Goal: Transaction & Acquisition: Purchase product/service

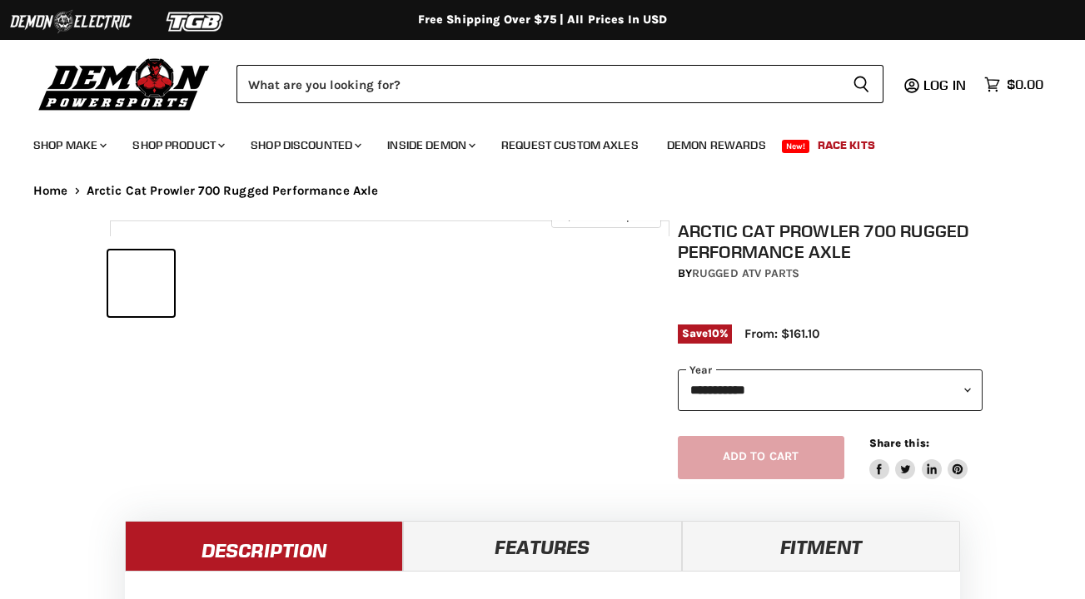
select select "******"
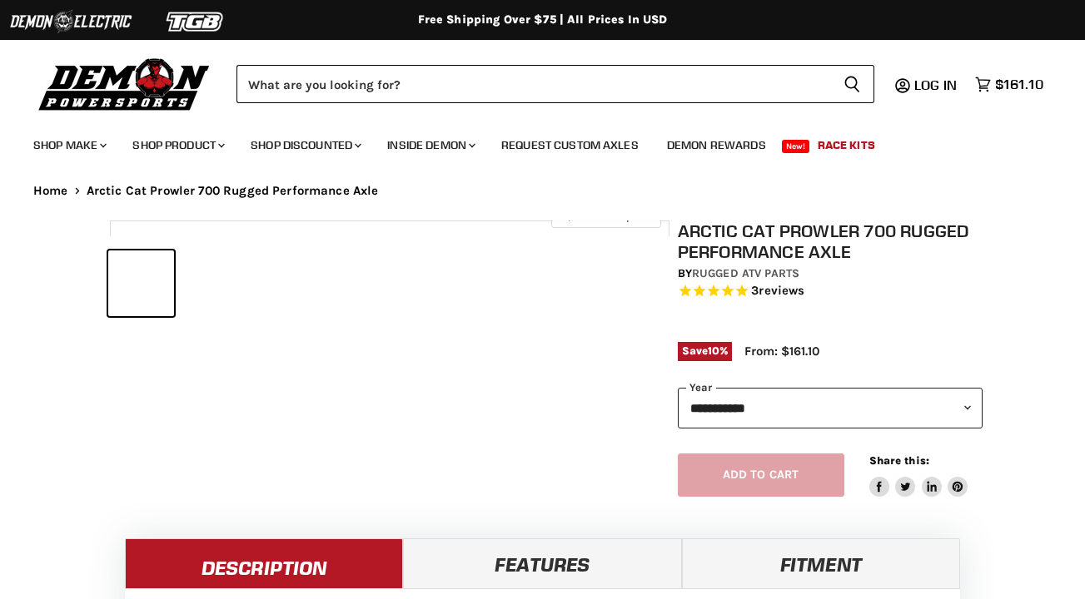
select select "******"
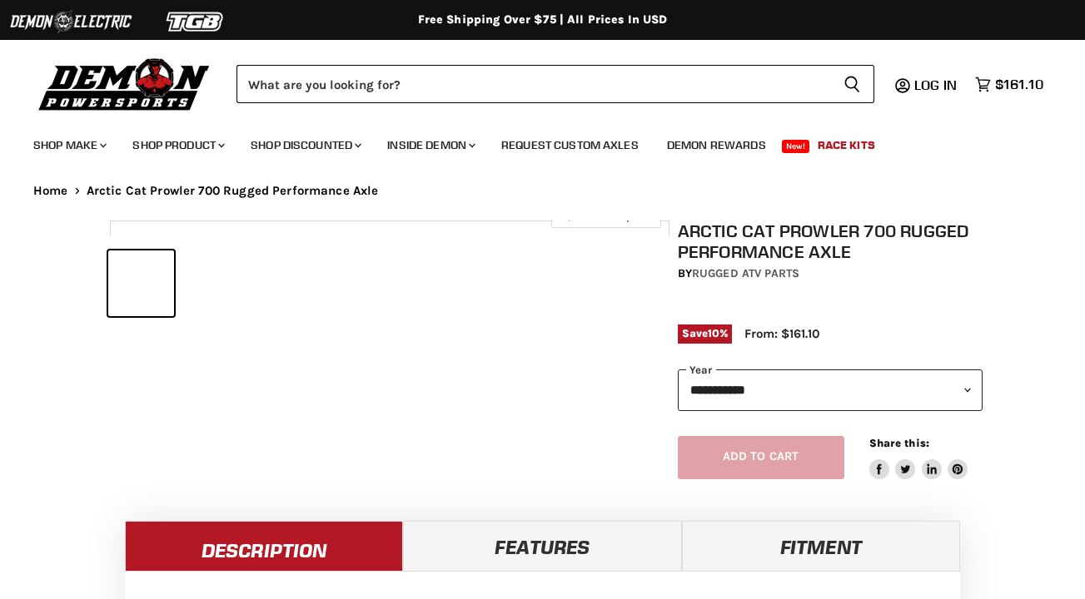
select select "******"
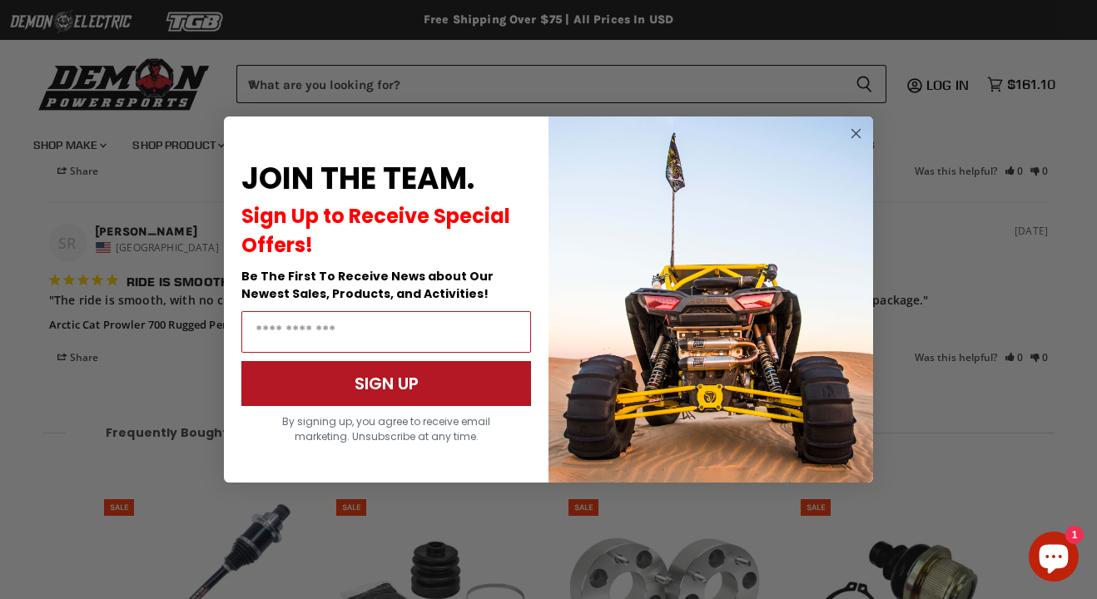
scroll to position [1798, 0]
